Goal: Transaction & Acquisition: Complete application form

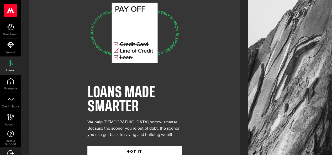
scroll to position [34, 0]
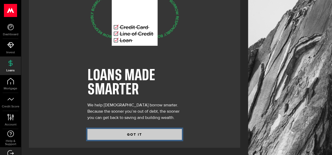
click at [149, 133] on button "GOT IT" at bounding box center [134, 134] width 94 height 11
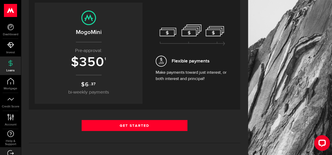
scroll to position [52, 0]
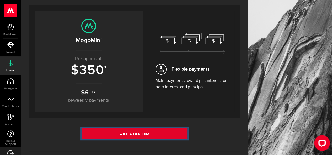
click at [160, 137] on link "Get Started" at bounding box center [135, 133] width 106 height 11
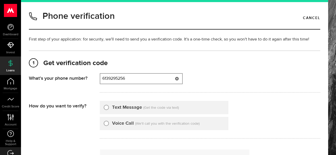
type input "6139295256"
click at [105, 105] on input "Text Message" at bounding box center [106, 106] width 5 height 5
radio input "true"
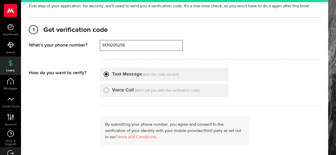
scroll to position [52, 0]
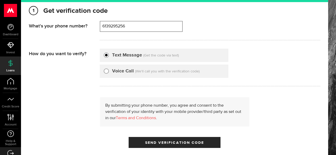
click at [205, 133] on div "By submitting your phone number, you agree and consent to the verification of y…" at bounding box center [174, 123] width 291 height 51
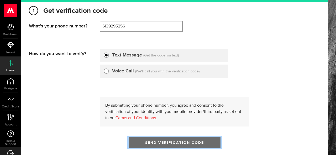
click at [198, 139] on button "Send Verification Code" at bounding box center [174, 142] width 92 height 11
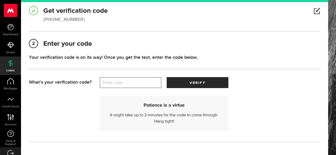
click at [128, 87] on label "Enter code" at bounding box center [131, 83] width 62 height 11
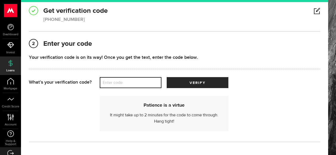
click at [128, 87] on input "Enter code" at bounding box center [131, 82] width 62 height 11
type input "49925"
click at [167, 77] on button "verify" at bounding box center [198, 82] width 62 height 11
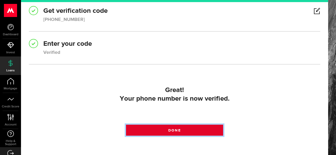
click at [185, 128] on link "Done" at bounding box center [174, 130] width 97 height 11
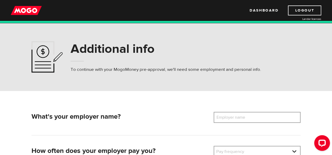
scroll to position [52, 0]
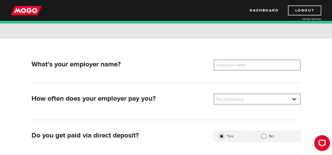
click at [235, 64] on label "Employer name" at bounding box center [234, 65] width 42 height 11
click at [235, 64] on input "Employer name" at bounding box center [256, 65] width 87 height 11
type input "F"
type input "G. Williams Paving Ltd."
click at [242, 100] on link at bounding box center [257, 99] width 86 height 10
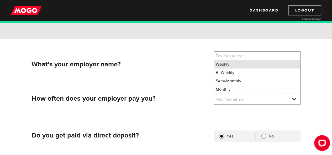
click at [230, 62] on li "Weekly" at bounding box center [257, 64] width 86 height 8
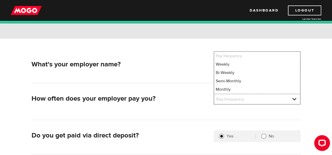
select select "1"
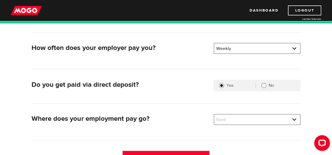
scroll to position [105, 0]
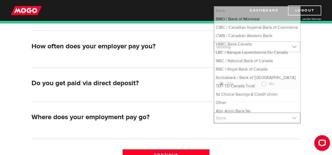
click at [227, 116] on link at bounding box center [257, 118] width 86 height 10
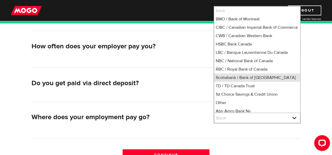
scroll to position [1, 0]
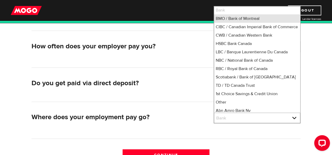
click at [224, 20] on li "BMO / Bank of Montreal" at bounding box center [257, 18] width 86 height 8
select select "1"
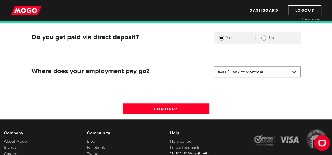
scroll to position [184, 0]
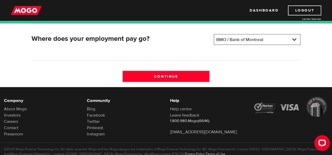
click at [201, 70] on div "What's your employer name? Employer name Please enter your employer's name G. W…" at bounding box center [166, 8] width 276 height 158
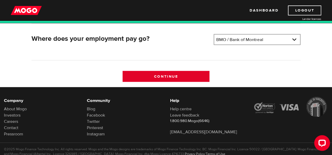
click at [203, 75] on input "Continue" at bounding box center [165, 76] width 87 height 11
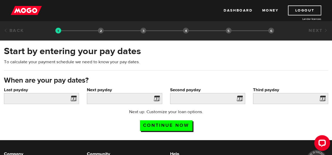
click at [75, 98] on span at bounding box center [72, 99] width 8 height 8
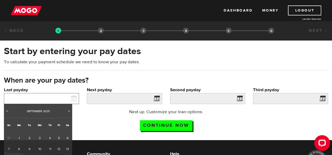
click at [64, 96] on input "Last payday" at bounding box center [41, 98] width 75 height 11
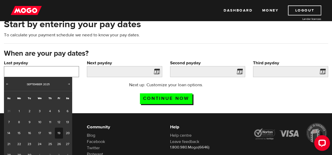
scroll to position [52, 0]
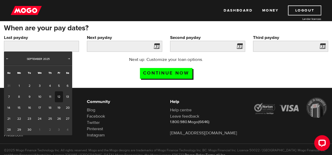
click at [60, 96] on link "12" at bounding box center [59, 97] width 8 height 11
type input "[DATE]"
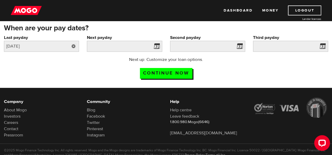
click at [73, 44] on link at bounding box center [73, 46] width 11 height 11
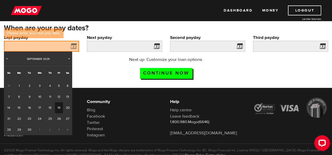
click at [57, 108] on link "19" at bounding box center [59, 108] width 8 height 11
type input "2025/09/19"
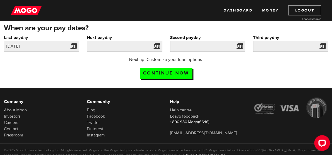
click at [159, 44] on span at bounding box center [156, 47] width 8 height 8
click at [155, 47] on span at bounding box center [156, 47] width 8 height 8
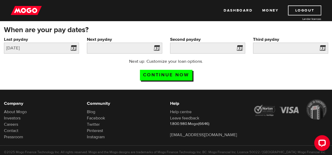
scroll to position [42, 0]
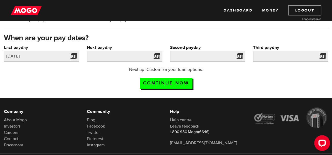
drag, startPoint x: 141, startPoint y: 50, endPoint x: 149, endPoint y: 53, distance: 8.7
click at [144, 52] on div "Next payday Please enter your next pay date." at bounding box center [124, 53] width 75 height 17
click at [150, 57] on input "Next payday" at bounding box center [124, 56] width 75 height 11
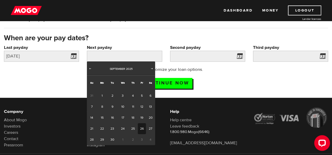
click at [142, 125] on link "26" at bounding box center [142, 129] width 8 height 11
type input "2025/09/26"
type input "2025/10/3"
type input "2025/10/10"
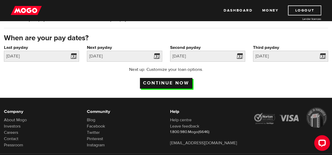
click at [157, 81] on input "Continue now" at bounding box center [166, 83] width 52 height 11
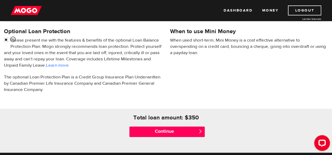
scroll to position [131, 0]
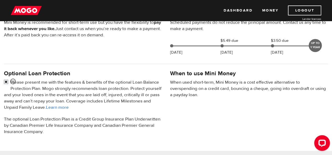
click at [6, 79] on input "checkbox" at bounding box center [7, 82] width 7 height 7
checkbox input "false"
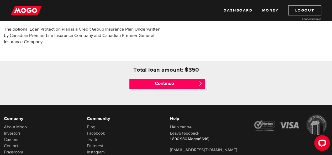
scroll to position [210, 0]
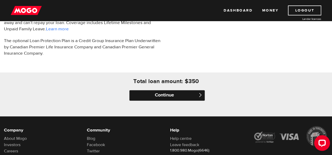
click at [162, 92] on input "Continue" at bounding box center [166, 95] width 75 height 10
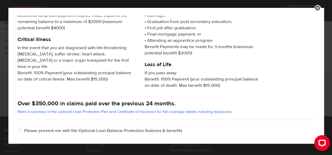
scroll to position [131, 0]
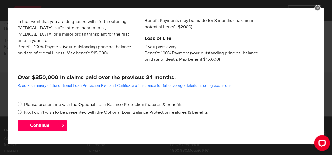
click at [22, 112] on input "No, I don’t wish to be presented with the Optional Loan Balance Protection feat…" at bounding box center [21, 113] width 7 height 7
radio input "true"
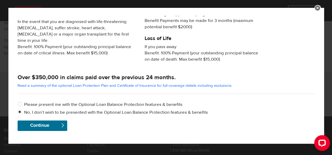
drag, startPoint x: 47, startPoint y: 127, endPoint x: 68, endPoint y: 151, distance: 32.0
click at [67, 151] on div "Protect yourself today! Involuntary unemployment If you are Laid Off Without Ca…" at bounding box center [166, 77] width 332 height 155
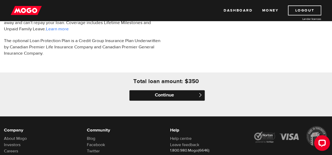
click at [183, 96] on input "Continue" at bounding box center [166, 95] width 75 height 10
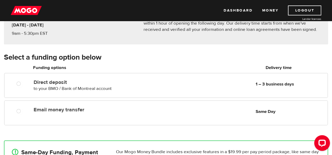
scroll to position [52, 0]
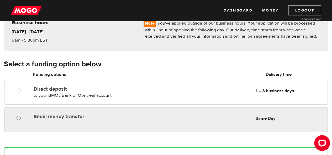
radio input "true"
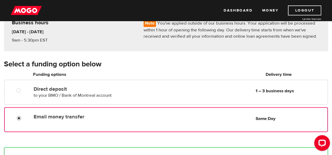
click at [16, 121] on div at bounding box center [20, 119] width 31 height 7
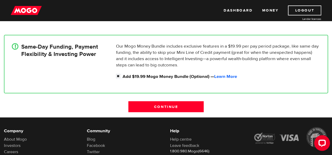
scroll to position [184, 0]
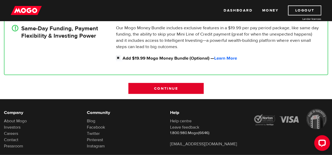
click at [174, 93] on input "Continue" at bounding box center [165, 88] width 75 height 11
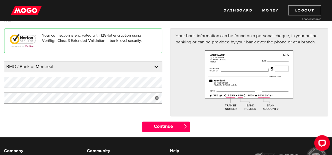
scroll to position [48, 0]
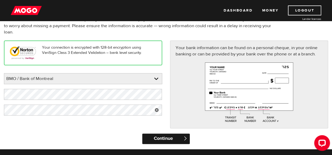
click at [161, 136] on input "Continue" at bounding box center [165, 139] width 47 height 10
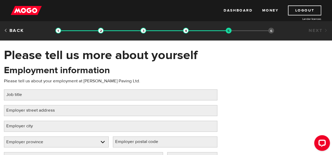
scroll to position [26, 0]
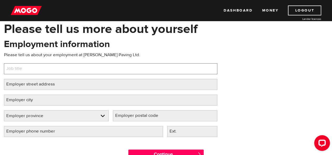
click at [135, 74] on input "Job title" at bounding box center [110, 68] width 213 height 11
type input "Office Admin / book work"
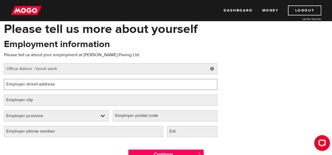
click at [130, 80] on input "Employer street address" at bounding box center [110, 84] width 213 height 11
type input "[STREET_ADDRESS][PERSON_NAME]"
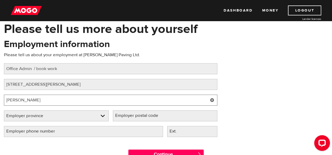
type input "[PERSON_NAME]"
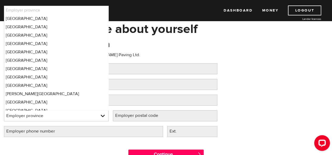
click at [87, 147] on div "Continue " at bounding box center [166, 154] width 332 height 24
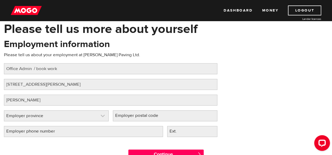
click at [74, 121] on link at bounding box center [56, 116] width 104 height 10
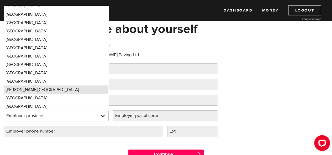
scroll to position [0, 0]
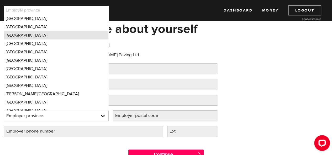
click at [40, 34] on li "Ontario" at bounding box center [56, 35] width 104 height 8
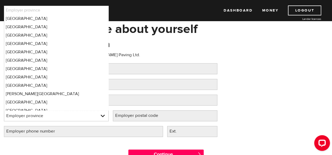
select select "ON"
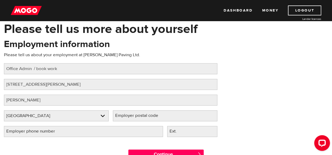
click at [125, 118] on label "Employer postal code" at bounding box center [141, 116] width 56 height 11
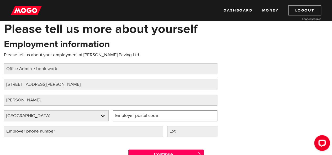
click at [125, 118] on input "Employer postal code" at bounding box center [165, 116] width 105 height 11
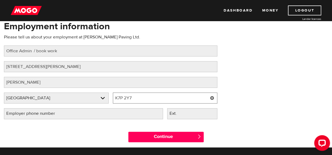
scroll to position [52, 0]
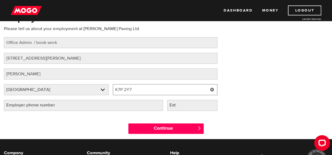
type input "K7P 2Y7"
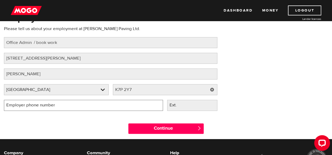
click at [73, 102] on input "Employer phone number" at bounding box center [83, 105] width 159 height 11
type input "(613) 546-0472"
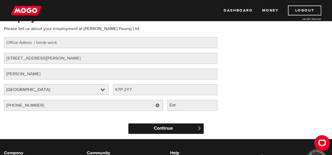
click at [149, 126] on input "Continue" at bounding box center [165, 129] width 75 height 10
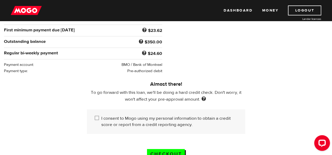
scroll to position [131, 0]
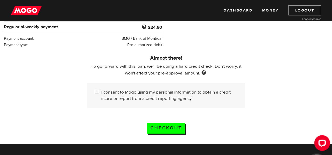
click at [94, 91] on div "I consent to Mogo using my personal information to obtain a credit score or rep…" at bounding box center [166, 95] width 158 height 25
click at [96, 91] on input "I consent to Mogo using my personal information to obtain a credit score or rep…" at bounding box center [98, 92] width 7 height 7
checkbox input "true"
click at [167, 128] on input "Checkout" at bounding box center [166, 128] width 38 height 11
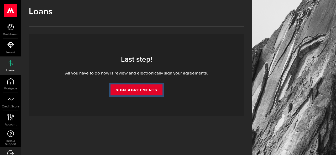
click at [140, 88] on link "Sign Agreements" at bounding box center [136, 90] width 52 height 11
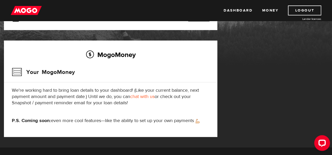
scroll to position [26, 0]
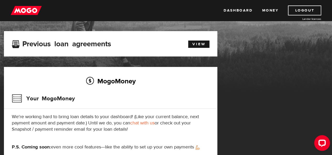
click at [20, 8] on img at bounding box center [26, 11] width 31 height 10
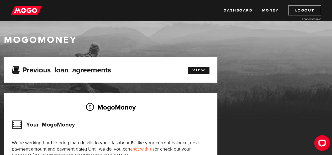
click at [25, 9] on img at bounding box center [26, 11] width 31 height 10
click at [194, 71] on link "View" at bounding box center [198, 70] width 21 height 7
click at [268, 10] on link "Money" at bounding box center [270, 11] width 17 height 10
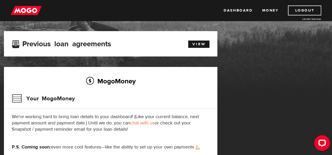
scroll to position [79, 0]
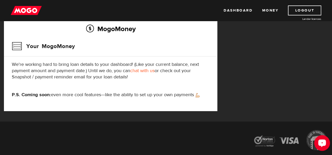
click at [325, 143] on div "Open LiveChat chat widget" at bounding box center [321, 143] width 9 height 9
click at [23, 13] on img at bounding box center [26, 11] width 31 height 10
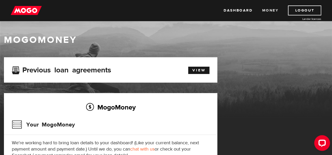
click at [266, 12] on link "Money" at bounding box center [270, 11] width 17 height 10
click at [232, 8] on link "Dashboard" at bounding box center [237, 11] width 29 height 10
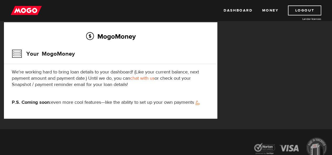
scroll to position [79, 0]
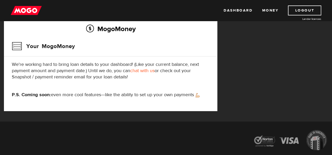
click at [147, 68] on p "We're working hard to bring loan details to your dashboard! (Like your current …" at bounding box center [110, 71] width 197 height 19
click at [146, 70] on link "chat with us" at bounding box center [142, 71] width 24 height 6
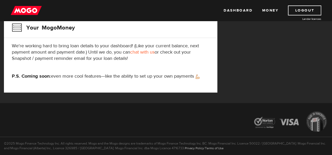
scroll to position [105, 0]
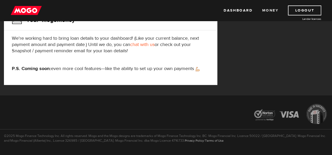
click at [272, 8] on link "Money" at bounding box center [270, 11] width 17 height 10
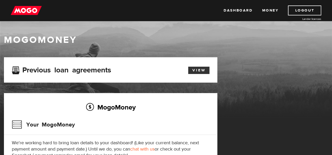
click at [202, 71] on link "View" at bounding box center [198, 70] width 21 height 7
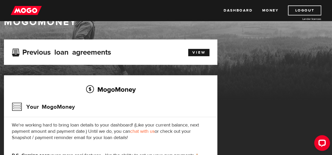
scroll to position [26, 0]
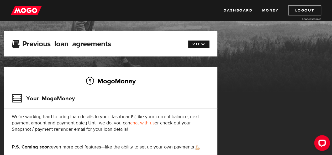
click at [148, 125] on link "chat with us" at bounding box center [142, 123] width 24 height 6
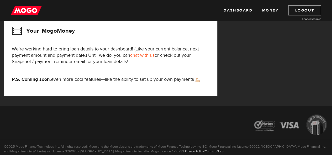
scroll to position [118, 0]
